Goal: Find specific page/section: Find specific page/section

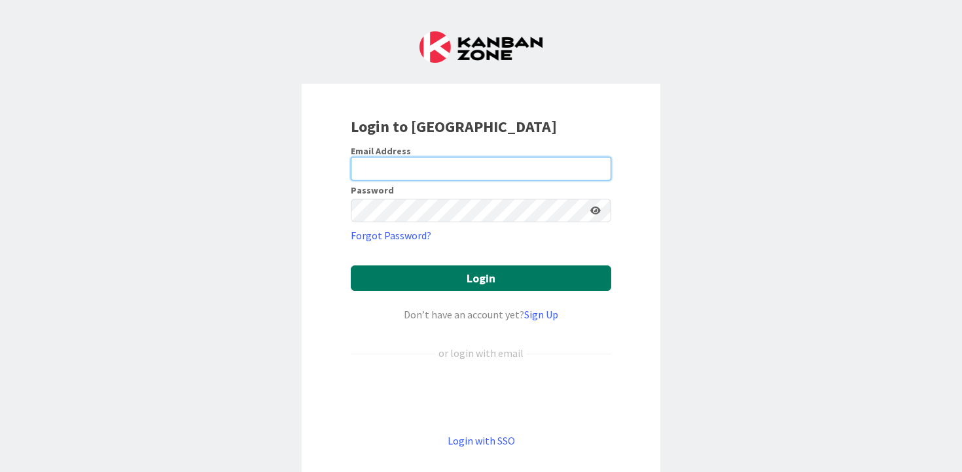
type input "[PERSON_NAME][EMAIL_ADDRESS][PERSON_NAME][DOMAIN_NAME]"
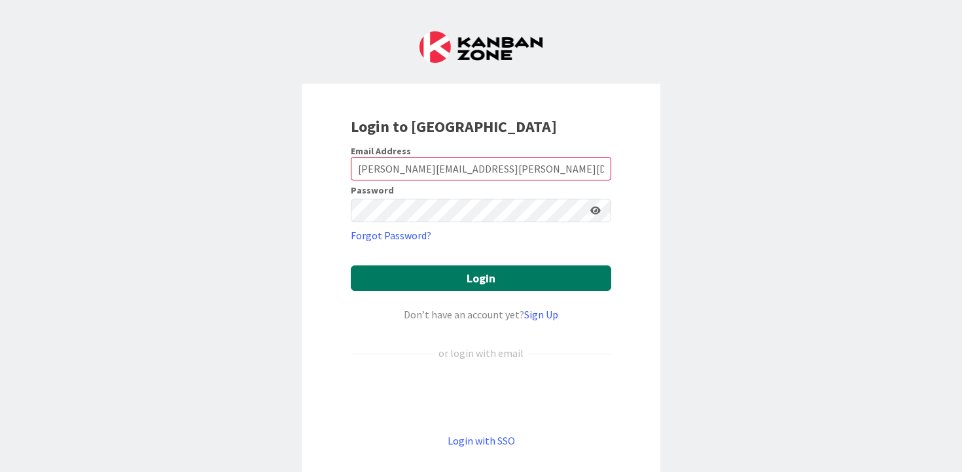
click at [505, 281] on button "Login" at bounding box center [481, 279] width 260 height 26
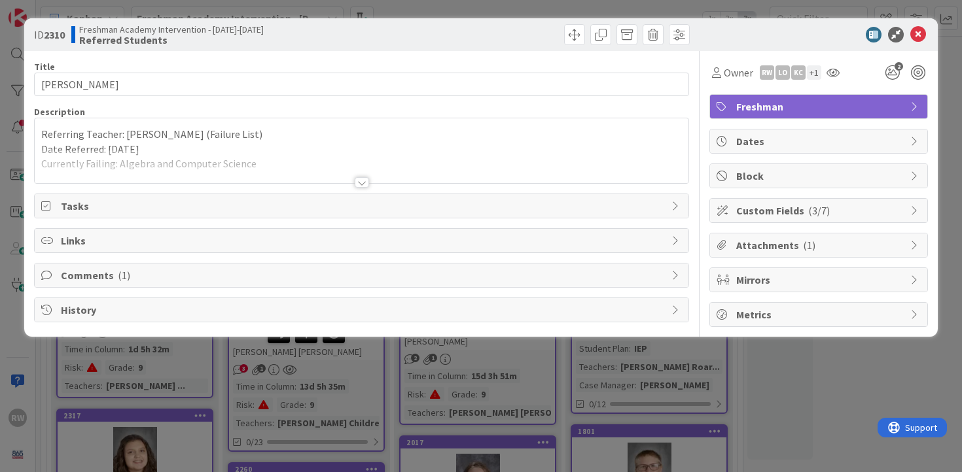
click at [359, 187] on div at bounding box center [362, 182] width 14 height 10
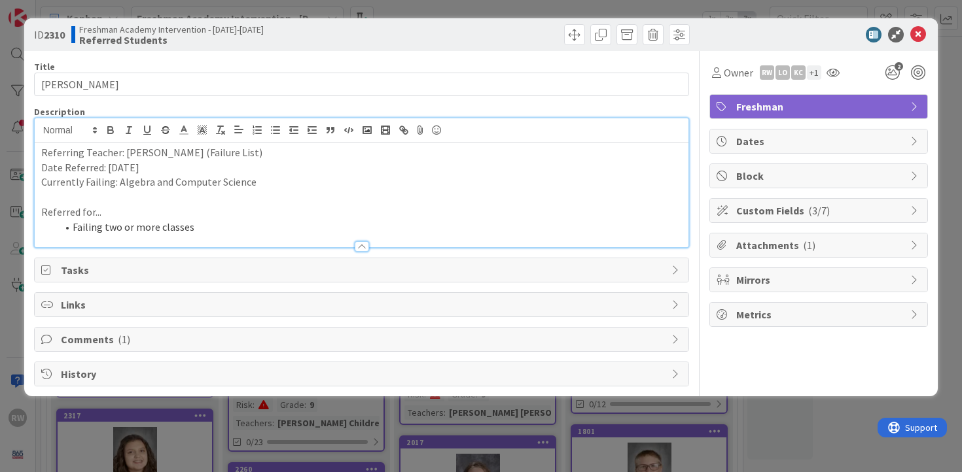
click at [249, 339] on span "Comments ( 1 )" at bounding box center [363, 340] width 605 height 16
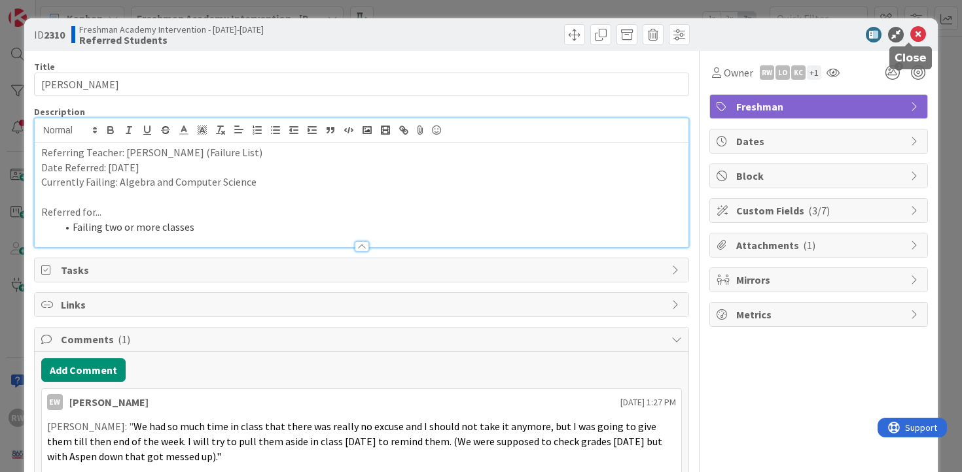
click at [913, 39] on icon at bounding box center [918, 35] width 16 height 16
